Goal: Task Accomplishment & Management: Complete application form

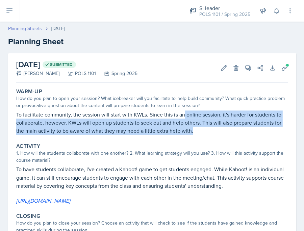
click at [35, 29] on link "Planning Sheets" at bounding box center [25, 28] width 34 height 7
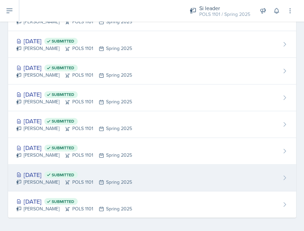
scroll to position [652, 0]
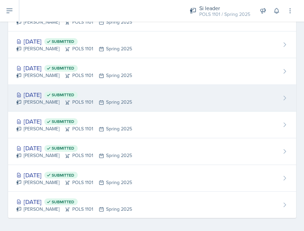
click at [117, 103] on div "[PERSON_NAME] POLS 1101 Spring 2025" at bounding box center [74, 102] width 116 height 7
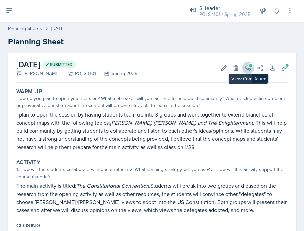
click at [251, 65] on span at bounding box center [250, 65] width 3 height 3
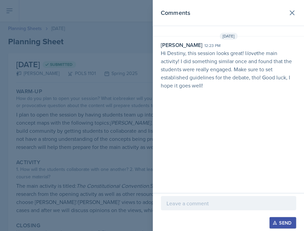
drag, startPoint x: 259, startPoint y: 52, endPoint x: 269, endPoint y: 78, distance: 28.2
click at [269, 81] on p "Hi Destiny, this session looks great! I love the main activity! I did something…" at bounding box center [228, 69] width 135 height 41
click at [264, 101] on div "Comments [DATE] [PERSON_NAME] 12:23 pm Hi Destiny, this session looks great! I …" at bounding box center [229, 96] width 152 height 193
click at [122, 149] on div at bounding box center [152, 115] width 304 height 231
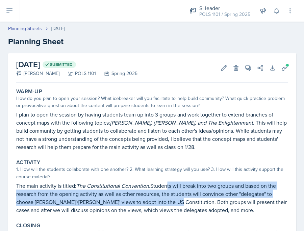
drag, startPoint x: 168, startPoint y: 183, endPoint x: 168, endPoint y: 199, distance: 15.2
click at [168, 199] on p "The main activity is titled: The Constitutional Convention. Students will break…" at bounding box center [152, 198] width 272 height 32
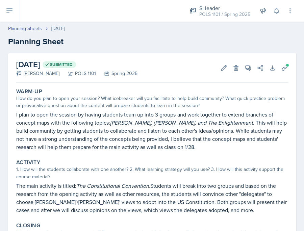
click at [168, 199] on p "The main activity is titled: The Constitutional Convention. Students will break…" at bounding box center [152, 198] width 272 height 32
click at [38, 26] on link "Planning Sheets" at bounding box center [25, 28] width 34 height 7
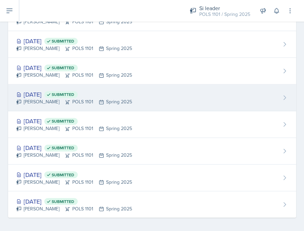
scroll to position [652, 0]
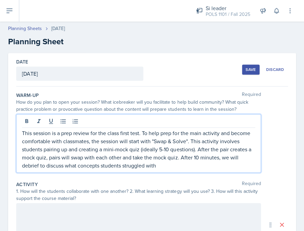
scroll to position [32, 0]
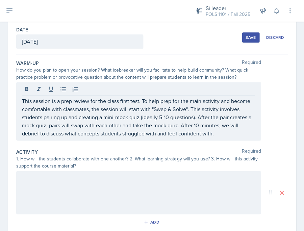
click at [248, 40] on div "Save" at bounding box center [251, 37] width 10 height 5
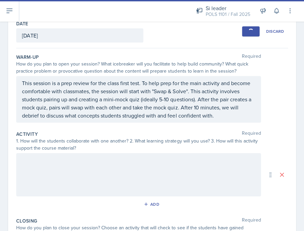
scroll to position [41, 0]
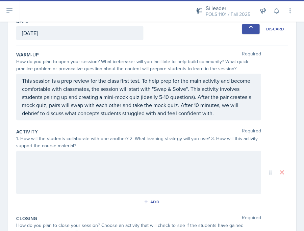
click at [177, 165] on div at bounding box center [138, 172] width 245 height 43
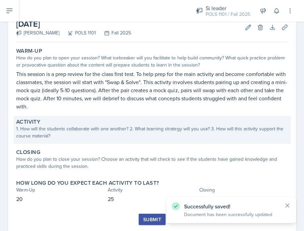
click at [159, 140] on div "Activity 1. How will the students collaborate with one another? 2. What learnin…" at bounding box center [152, 130] width 277 height 28
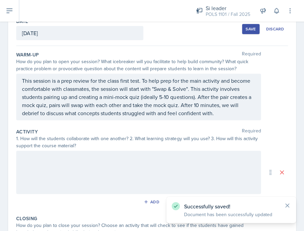
click at [150, 167] on div at bounding box center [138, 172] width 245 height 43
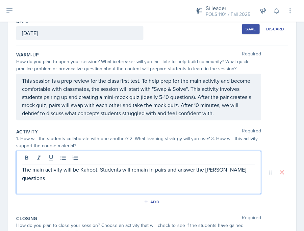
click at [216, 170] on p "The main activity will be Kahoot. Students will remain in pairs and answer the …" at bounding box center [138, 174] width 233 height 16
click at [250, 173] on div "The main activity will be Kahoot. Students will remain in pairs and answer the …" at bounding box center [138, 172] width 245 height 43
drag, startPoint x: 250, startPoint y: 172, endPoint x: 250, endPoint y: 168, distance: 3.7
click at [250, 168] on p "The main activity will be Kahoot. Students will remain in pairs and answer the …" at bounding box center [138, 170] width 233 height 8
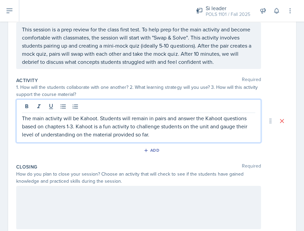
scroll to position [132, 0]
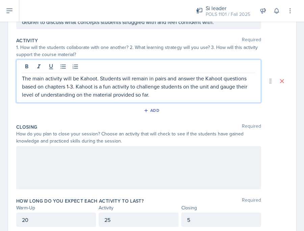
click at [176, 184] on div at bounding box center [138, 167] width 245 height 43
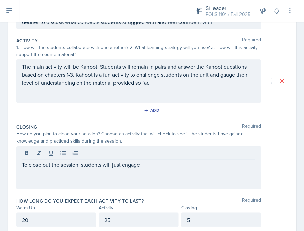
drag, startPoint x: 288, startPoint y: 4, endPoint x: 279, endPoint y: 37, distance: 33.3
click at [279, 37] on div "Activity Required" at bounding box center [152, 40] width 272 height 7
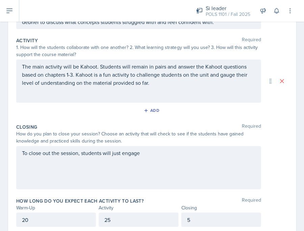
click at [187, 80] on p "The main activity will be Kahoot. Students will remain in pairs and answer the …" at bounding box center [138, 75] width 233 height 24
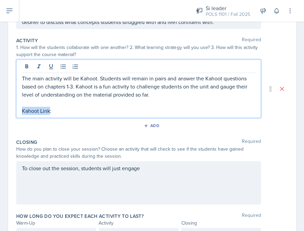
drag, startPoint x: 50, startPoint y: 111, endPoint x: 23, endPoint y: 108, distance: 27.6
click at [23, 108] on p "Kahoot Link:" at bounding box center [138, 111] width 233 height 8
click at [93, 111] on p "Kahoot Link:" at bounding box center [138, 111] width 233 height 8
click at [120, 113] on p "Kahoot Link: https://create.kahoot.it/share/mini-pols-1101-test-1-review/f013db…" at bounding box center [138, 111] width 233 height 8
click at [167, 89] on p "The main activity will be Kahoot. Students will remain in pairs and answer the …" at bounding box center [138, 86] width 233 height 24
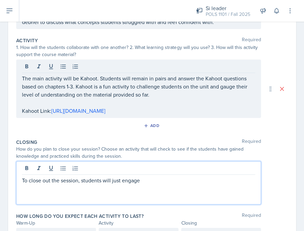
click at [154, 177] on div "To close out the session, students will just engage" at bounding box center [138, 182] width 245 height 43
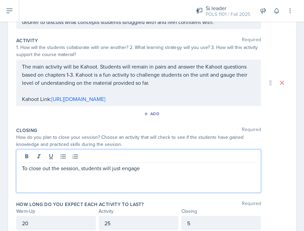
click at [154, 173] on p "To close out the session, students will just engage" at bounding box center [138, 168] width 233 height 8
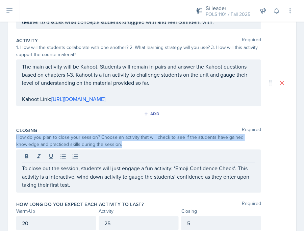
drag, startPoint x: 123, startPoint y: 151, endPoint x: 11, endPoint y: 144, distance: 112.2
click at [11, 144] on div "Date September 3rd, 2025 August 2025 27 28 29 30 31 1 2 3 4 5 6 7 8 9 10 11 12 …" at bounding box center [152, 81] width 288 height 320
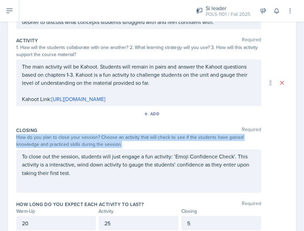
copy div "How do you plan to close your session? Choose an activity that will check to se…"
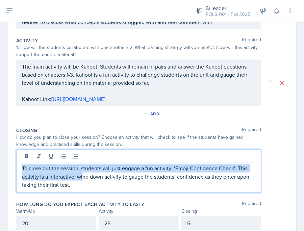
drag, startPoint x: 83, startPoint y: 177, endPoint x: 29, endPoint y: 168, distance: 53.8
click at [29, 169] on div "To close out the session, students will just engage a fun activity: 'Emoji Conf…" at bounding box center [138, 171] width 245 height 43
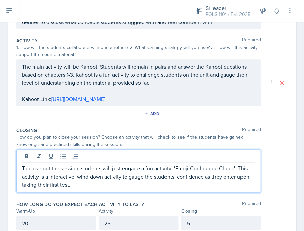
click at [70, 189] on p "To close out the session, students will just engage a fun activity: 'Emoji Conf…" at bounding box center [138, 176] width 233 height 24
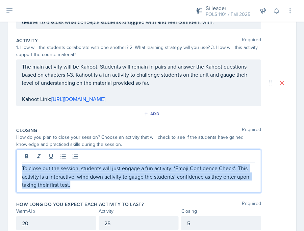
drag, startPoint x: 70, startPoint y: 193, endPoint x: 15, endPoint y: 168, distance: 60.6
click at [15, 168] on div "Date September 3rd, 2025 August 2025 27 28 29 30 31 1 2 3 4 5 6 7 8 9 10 11 12 …" at bounding box center [152, 81] width 288 height 320
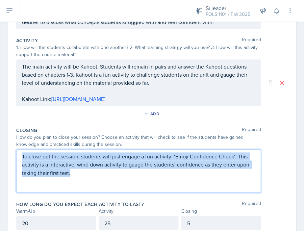
copy p "To close out the session, students will just engage a fun activity: 'Emoji Conf…"
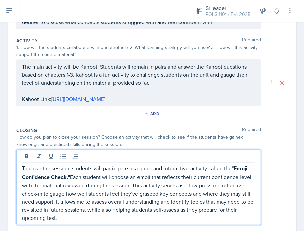
click at [234, 173] on strong ""Emoji Confidence Check."" at bounding box center [135, 173] width 227 height 16
click at [235, 173] on strong ""Emoji Confidence Check."" at bounding box center [135, 173] width 227 height 16
drag, startPoint x: 232, startPoint y: 173, endPoint x: 70, endPoint y: 180, distance: 162.6
click at [70, 180] on strong ""Emoji Confidence Check."" at bounding box center [135, 173] width 227 height 16
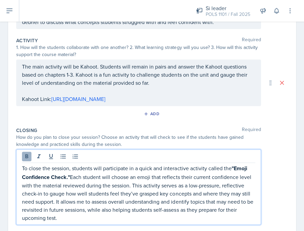
click at [27, 158] on icon at bounding box center [26, 156] width 3 height 4
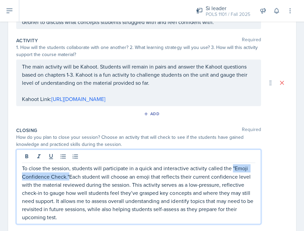
click at [69, 182] on p "To close the session, students will participate in a quick and interactive acti…" at bounding box center [138, 192] width 233 height 57
click at [65, 183] on p "To close the session, students will participate in a quick and interactive acti…" at bounding box center [138, 192] width 233 height 57
click at [67, 181] on p "To close the session, students will participate in a quick and interactive acti…" at bounding box center [138, 192] width 233 height 57
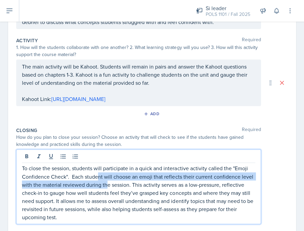
drag, startPoint x: 99, startPoint y: 181, endPoint x: 108, endPoint y: 189, distance: 12.4
click at [108, 189] on p "To close the session, students will participate in a quick and interactive acti…" at bounding box center [138, 192] width 233 height 57
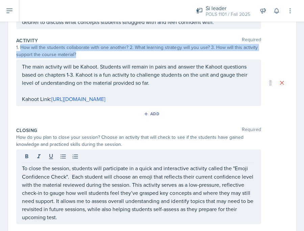
drag, startPoint x: 20, startPoint y: 45, endPoint x: 130, endPoint y: 67, distance: 112.1
click at [130, 67] on div "Activity Required 1. How will the students collaborate with one another? 2. Wha…" at bounding box center [152, 80] width 272 height 90
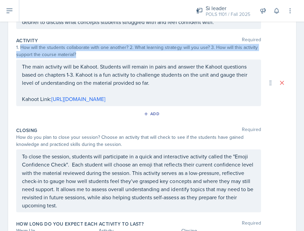
copy div "How will the students collaborate with one another? 2. What learning strategy w…"
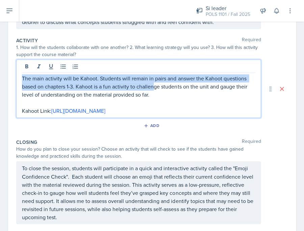
drag, startPoint x: 155, startPoint y: 82, endPoint x: 12, endPoint y: 75, distance: 143.6
click at [12, 75] on div "Date September 3rd, 2025 August 2025 27 28 29 30 31 1 2 3 4 5 6 7 8 9 10 11 12 …" at bounding box center [152, 96] width 288 height 351
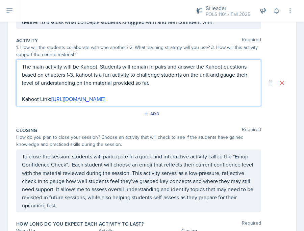
click at [157, 87] on p at bounding box center [138, 91] width 233 height 8
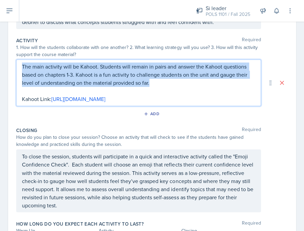
drag, startPoint x: 157, startPoint y: 84, endPoint x: 20, endPoint y: 64, distance: 138.5
click at [20, 64] on div "The main activity will be Kahoot. Students will remain in pairs and answer the …" at bounding box center [138, 83] width 245 height 47
copy p "The main activity will be Kahoot. Students will remain in pairs and answer the …"
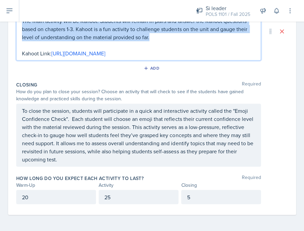
scroll to position [194, 0]
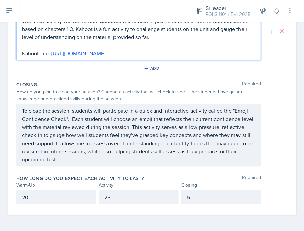
click at [23, 111] on div "To close the session, students will participate in a quick and interactive acti…" at bounding box center [138, 135] width 245 height 63
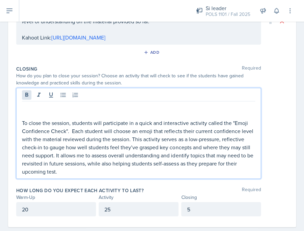
click at [29, 100] on button at bounding box center [26, 94] width 9 height 9
click at [29, 111] on p at bounding box center [138, 107] width 233 height 8
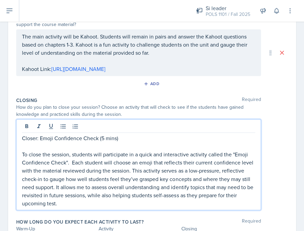
scroll to position [129, 0]
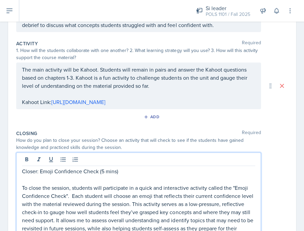
click at [22, 68] on div "The main activity will be Kahoot. Students will remain in pairs and answer the …" at bounding box center [138, 86] width 245 height 47
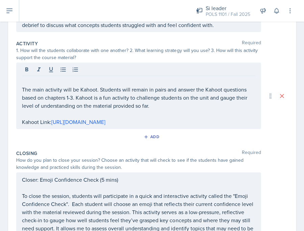
click at [42, 73] on div at bounding box center [138, 70] width 233 height 11
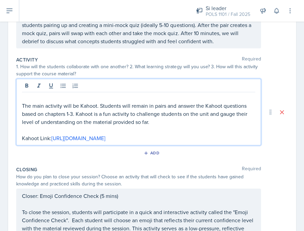
scroll to position [98, 0]
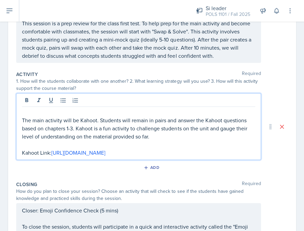
click at [31, 113] on p at bounding box center [138, 112] width 233 height 8
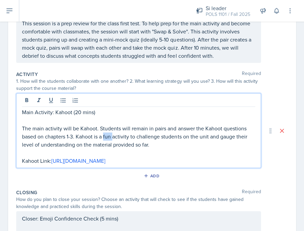
drag, startPoint x: 104, startPoint y: 135, endPoint x: 114, endPoint y: 134, distance: 10.2
click at [114, 134] on p "The main activity will be Kahoot. Students will remain in pairs and answer the …" at bounding box center [138, 136] width 233 height 24
drag, startPoint x: 230, startPoint y: 134, endPoint x: 242, endPoint y: 132, distance: 11.9
click at [241, 134] on p "The main activity will be Kahoot. Students will remain in pairs and answer the …" at bounding box center [138, 136] width 233 height 24
click at [191, 142] on p "The main activity will be Kahoot. Students will remain in pairs and answer the …" at bounding box center [138, 136] width 233 height 24
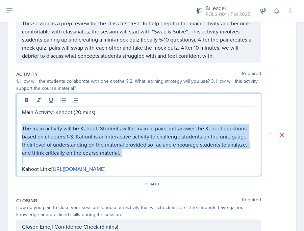
drag, startPoint x: 137, startPoint y: 158, endPoint x: 7, endPoint y: 123, distance: 134.7
click at [7, 123] on div "Date September 3rd, 2025 August 2025 27 28 29 30 31 1 2 3 4 5 6 7 8 9 10 11 12 …" at bounding box center [152, 159] width 304 height 408
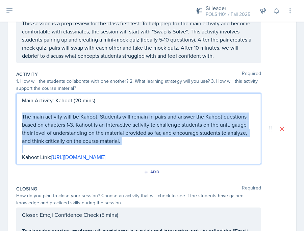
copy p "The main activity will be Kahoot. Students will remain in pairs and answer the …"
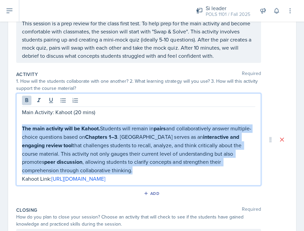
drag, startPoint x: 22, startPoint y: 124, endPoint x: 88, endPoint y: 163, distance: 77.0
click at [88, 163] on p "The main activity will be Kahoot. Students will remain in pairs and collaborati…" at bounding box center [138, 149] width 233 height 50
click at [28, 100] on icon at bounding box center [26, 100] width 7 height 7
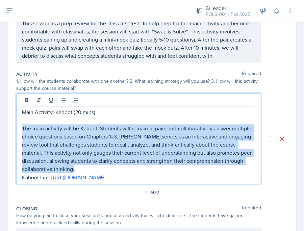
click at [63, 165] on p "The main activity will be Kahoot. Students will remain in pairs and collaborati…" at bounding box center [138, 148] width 233 height 49
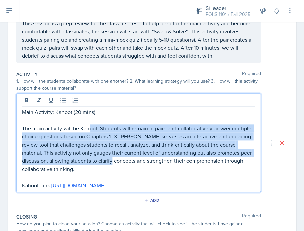
drag, startPoint x: 88, startPoint y: 130, endPoint x: 98, endPoint y: 162, distance: 33.7
click at [102, 162] on p "The main activity will be Kahoot. Students will remain in pairs and collaborati…" at bounding box center [138, 148] width 233 height 49
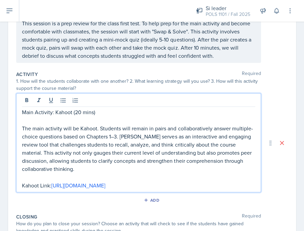
click at [231, 151] on p "The main activity will be Kahoot. Students will remain in pairs and collaborati…" at bounding box center [138, 148] width 233 height 49
drag, startPoint x: 208, startPoint y: 151, endPoint x: 243, endPoint y: 149, distance: 34.9
click at [243, 149] on p "The main activity will be Kahoot. Students will remain in pairs and collaborati…" at bounding box center [138, 148] width 233 height 49
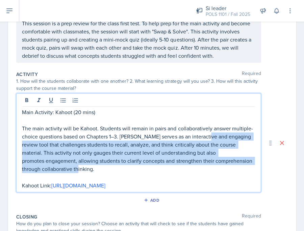
drag, startPoint x: 206, startPoint y: 132, endPoint x: 207, endPoint y: 159, distance: 26.7
click at [207, 162] on p "The main activity will be Kahoot. Students will remain in pairs and collaborati…" at bounding box center [138, 148] width 233 height 49
click at [207, 159] on p "The main activity will be Kahoot. Students will remain in pairs and collaborati…" at bounding box center [138, 148] width 233 height 49
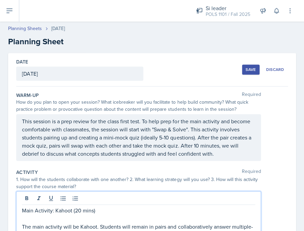
scroll to position [0, 0]
click at [21, 119] on div "This session is a prep review for the class first test. To help prep for the ma…" at bounding box center [138, 137] width 245 height 47
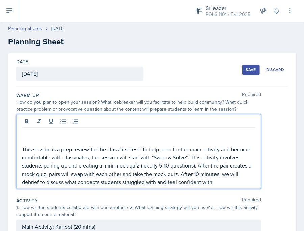
click at [35, 131] on p at bounding box center [138, 133] width 233 height 8
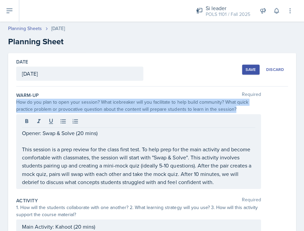
drag, startPoint x: 237, startPoint y: 110, endPoint x: 9, endPoint y: 100, distance: 228.5
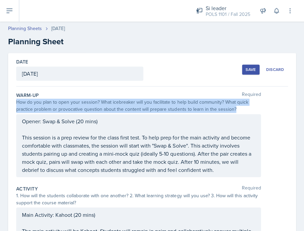
copy div "How do you plan to open your session? What icebreaker will you facilitate to he…"
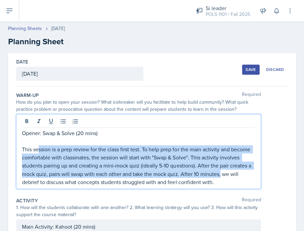
drag, startPoint x: 219, startPoint y: 172, endPoint x: 36, endPoint y: 149, distance: 184.8
click at [36, 149] on p "This session is a prep review for the class first test. To help prep for the ma…" at bounding box center [138, 165] width 233 height 41
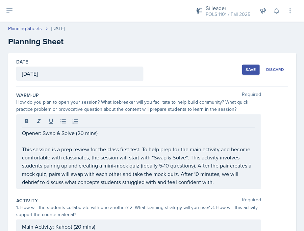
click at [21, 146] on div "Opener: Swap & Solve (20 mins) This session is a prep review for the class firs…" at bounding box center [138, 151] width 245 height 75
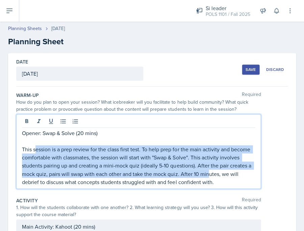
drag, startPoint x: 21, startPoint y: 146, endPoint x: 208, endPoint y: 173, distance: 188.9
click at [208, 173] on div "Opener: Swap & Solve (20 mins) This session is a prep review for the class firs…" at bounding box center [138, 151] width 245 height 75
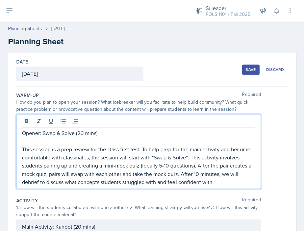
click at [228, 182] on p "This session is a prep review for the class first test. To help prep for the ma…" at bounding box center [138, 165] width 233 height 41
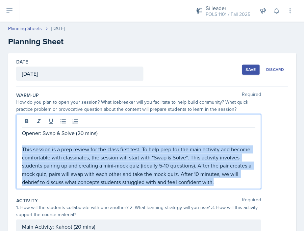
drag, startPoint x: 228, startPoint y: 182, endPoint x: 16, endPoint y: 147, distance: 214.8
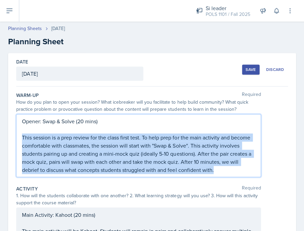
copy p "This session is a prep review for the class first test. To help prep for the ma…"
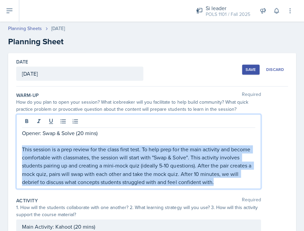
click at [223, 159] on p "This session is a prep review for the class first test. To help prep for the ma…" at bounding box center [138, 165] width 233 height 41
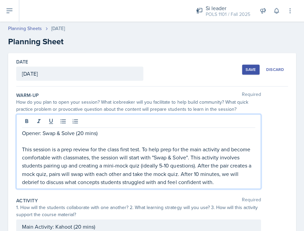
click at [213, 150] on p "This session is a prep review for the class first test. To help prep for the ma…" at bounding box center [138, 165] width 233 height 41
click at [213, 152] on p "This session is a prep review for the class first test. To help prep for the ma…" at bounding box center [138, 165] width 233 height 41
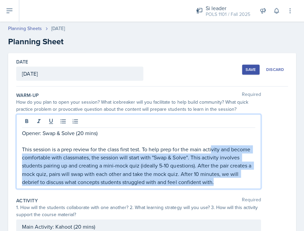
drag, startPoint x: 211, startPoint y: 151, endPoint x: 220, endPoint y: 180, distance: 30.7
click at [221, 180] on p "This session is a prep review for the class first test. To help prep for the ma…" at bounding box center [138, 165] width 233 height 41
click at [220, 180] on p "This session is a prep review for the class first test. To help prep for the ma…" at bounding box center [138, 165] width 233 height 41
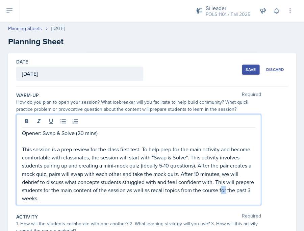
drag, startPoint x: 222, startPoint y: 188, endPoint x: 226, endPoint y: 188, distance: 4.1
click at [226, 188] on p "This session is a prep review for the class first test. To help prep for the ma…" at bounding box center [138, 173] width 233 height 57
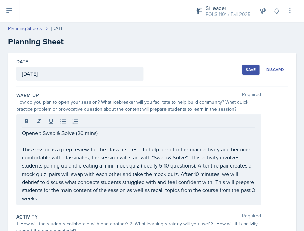
click at [255, 68] on div "Save" at bounding box center [251, 69] width 10 height 5
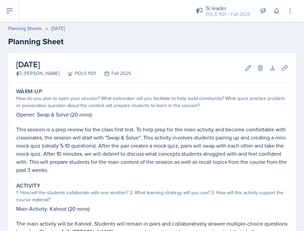
click at [12, 6] on button at bounding box center [9, 11] width 19 height 22
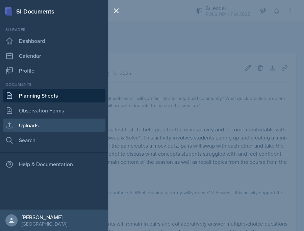
click at [33, 129] on link "Uploads" at bounding box center [54, 126] width 103 height 14
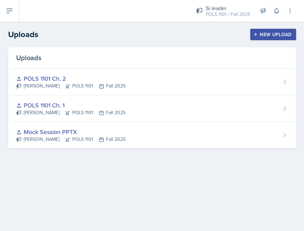
click at [290, 36] on div "New Upload" at bounding box center [274, 34] width 38 height 5
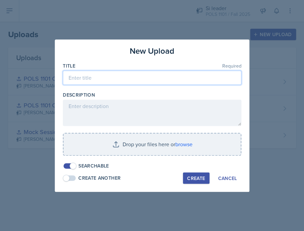
click at [130, 76] on input at bounding box center [152, 78] width 179 height 14
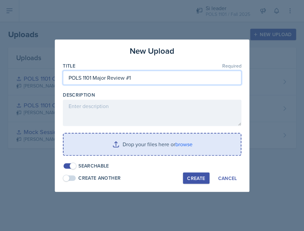
type input "POLS 1101 Major Review #1"
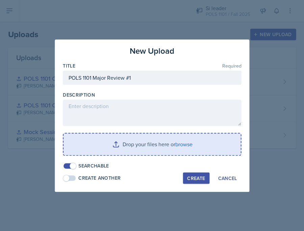
click at [186, 146] on input "file" at bounding box center [152, 145] width 177 height 22
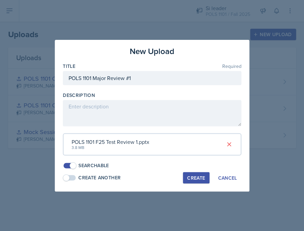
click at [194, 178] on div "Create" at bounding box center [196, 177] width 18 height 5
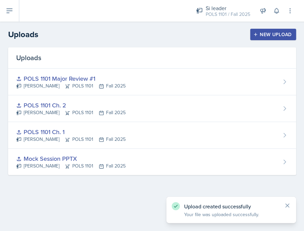
click at [8, 7] on icon at bounding box center [9, 11] width 8 height 8
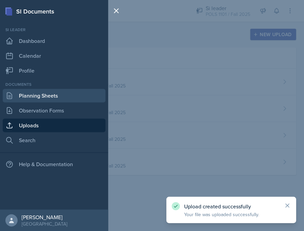
click at [45, 90] on link "Planning Sheets" at bounding box center [54, 96] width 103 height 14
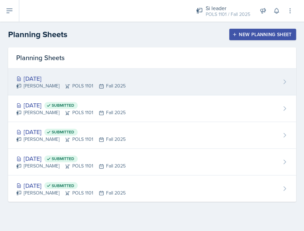
click at [143, 92] on div "Sep 3rd, 2025 Destiny Hopson POLS 1101 Fall 2025" at bounding box center [152, 82] width 288 height 27
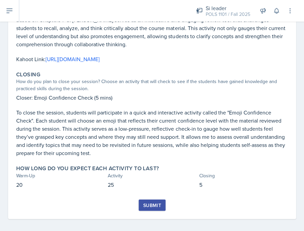
scroll to position [211, 0]
click at [156, 207] on div "Submit" at bounding box center [152, 210] width 272 height 20
click at [151, 203] on div "Submit" at bounding box center [152, 205] width 18 height 5
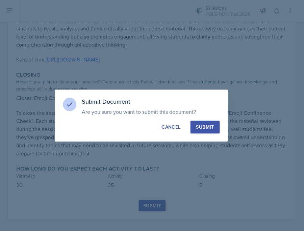
click at [211, 122] on button "Submit" at bounding box center [204, 127] width 29 height 13
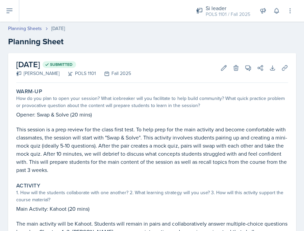
scroll to position [0, 0]
drag, startPoint x: 227, startPoint y: 55, endPoint x: 287, endPoint y: 66, distance: 61.3
click at [287, 66] on icon at bounding box center [284, 68] width 7 height 7
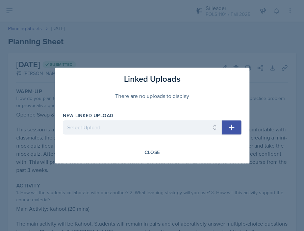
click at [233, 127] on icon "button" at bounding box center [232, 127] width 8 height 8
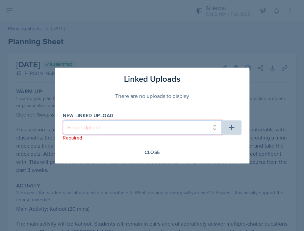
select select "2d914852-45a4-489b-b1ff-41fd9d8915e3"
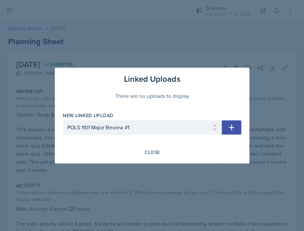
click at [231, 131] on button "button" at bounding box center [232, 127] width 20 height 14
select select
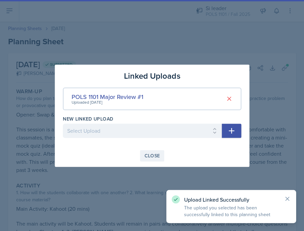
click at [154, 154] on div "Close" at bounding box center [152, 155] width 16 height 5
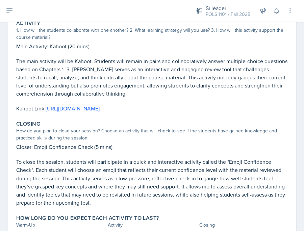
scroll to position [38, 0]
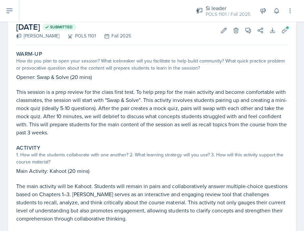
click at [9, 14] on icon at bounding box center [9, 11] width 8 height 8
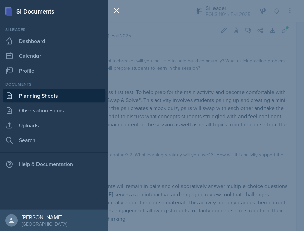
click at [37, 92] on link "Planning Sheets" at bounding box center [54, 96] width 103 height 14
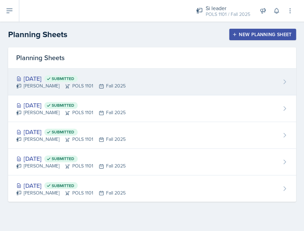
click at [130, 76] on div "Sep 3rd, 2025 Submitted Destiny Hopson POLS 1101 Fall 2025" at bounding box center [152, 82] width 288 height 27
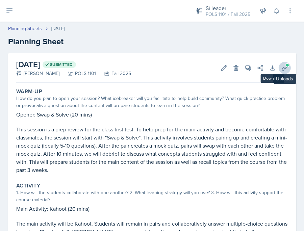
click at [282, 65] on icon at bounding box center [284, 68] width 7 height 7
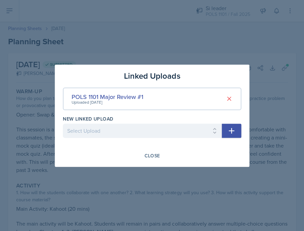
click at [214, 51] on div at bounding box center [152, 115] width 304 height 231
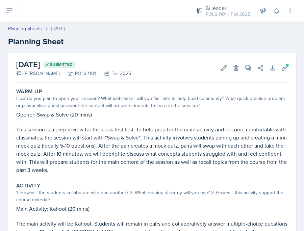
click at [14, 10] on button at bounding box center [9, 11] width 19 height 22
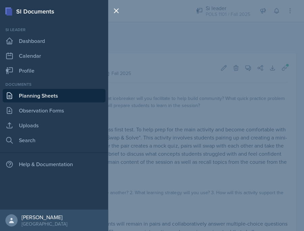
click at [47, 91] on link "Planning Sheets" at bounding box center [54, 96] width 103 height 14
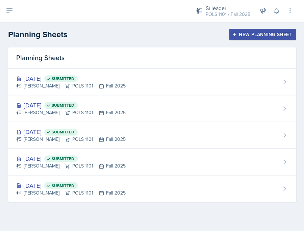
click at [238, 35] on div "New Planning Sheet" at bounding box center [263, 34] width 58 height 5
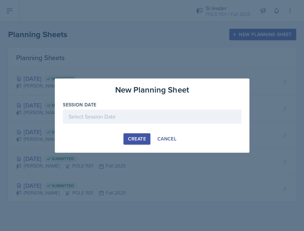
click at [156, 112] on div at bounding box center [152, 117] width 179 height 14
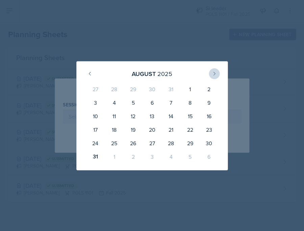
click at [214, 76] on button at bounding box center [214, 73] width 11 height 11
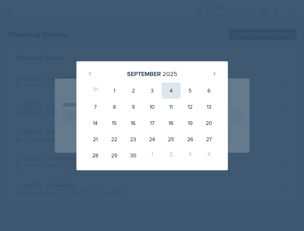
click at [174, 93] on div "4" at bounding box center [171, 91] width 19 height 16
type input "September 4th, 2025"
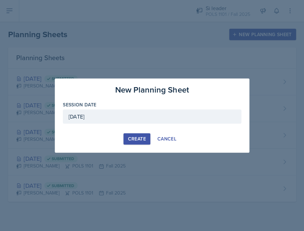
click at [141, 136] on div "Create" at bounding box center [137, 138] width 18 height 5
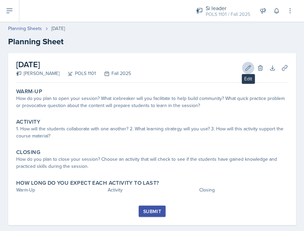
click at [251, 69] on icon at bounding box center [248, 68] width 7 height 7
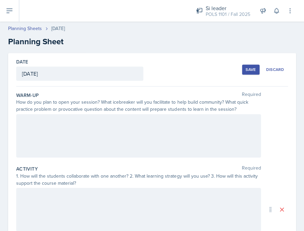
click at [217, 117] on div at bounding box center [138, 135] width 245 height 43
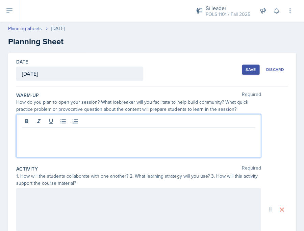
click at [73, 138] on div at bounding box center [138, 135] width 245 height 43
click at [262, 0] on div "Si leader POLS 1101 / Fall 2025 Si leader POLS 1101 / Fall 2025 Si leader POLS …" at bounding box center [240, 11] width 107 height 22
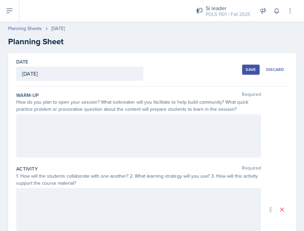
click at [215, 129] on div at bounding box center [138, 135] width 245 height 43
